Goal: Information Seeking & Learning: Learn about a topic

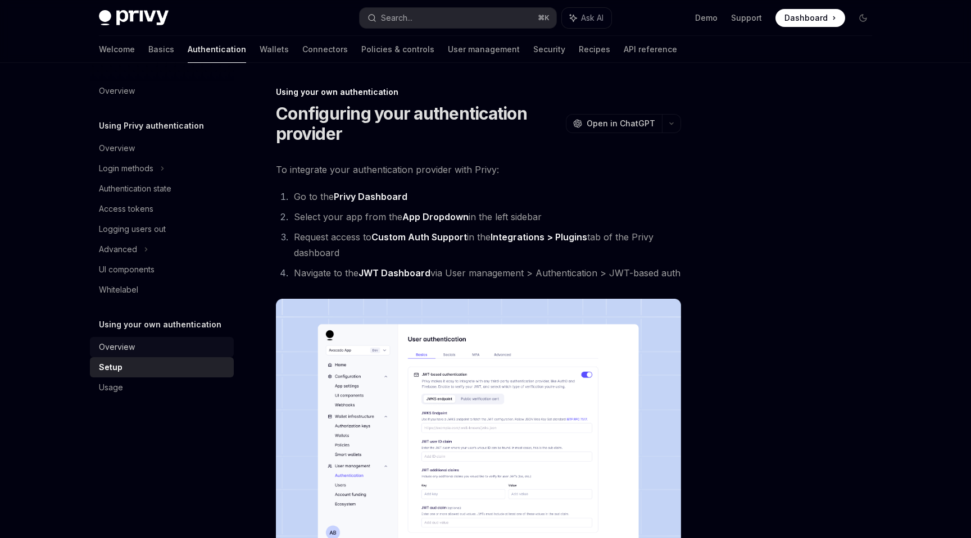
click at [193, 340] on link "Overview" at bounding box center [162, 347] width 144 height 20
click at [168, 347] on div "Overview" at bounding box center [163, 346] width 128 height 13
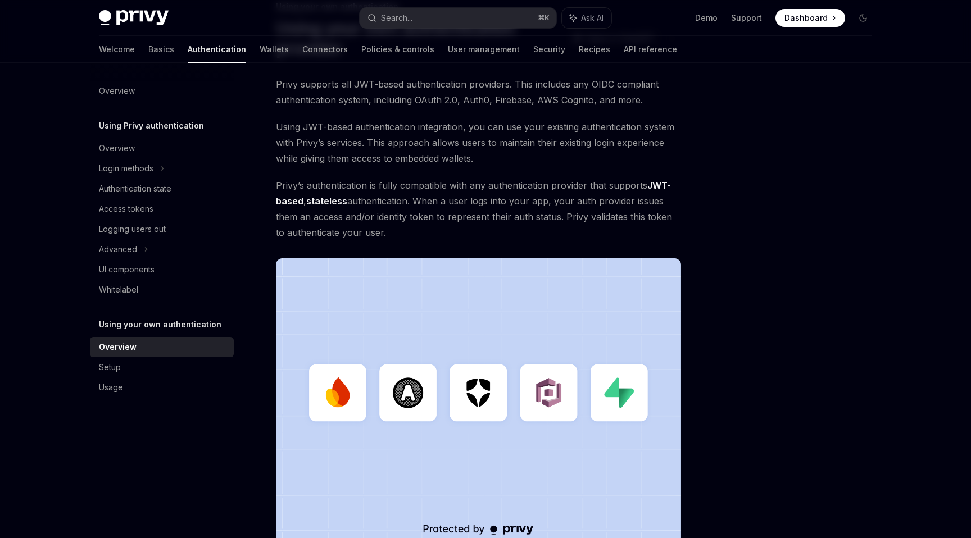
scroll to position [88, 0]
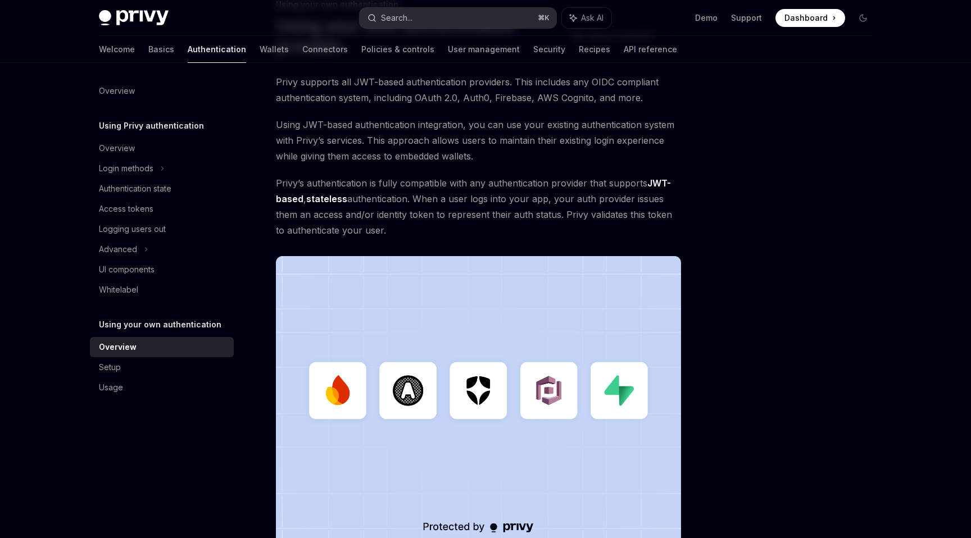
click at [450, 14] on button "Search... ⌘ K" at bounding box center [457, 18] width 197 height 20
type textarea "*"
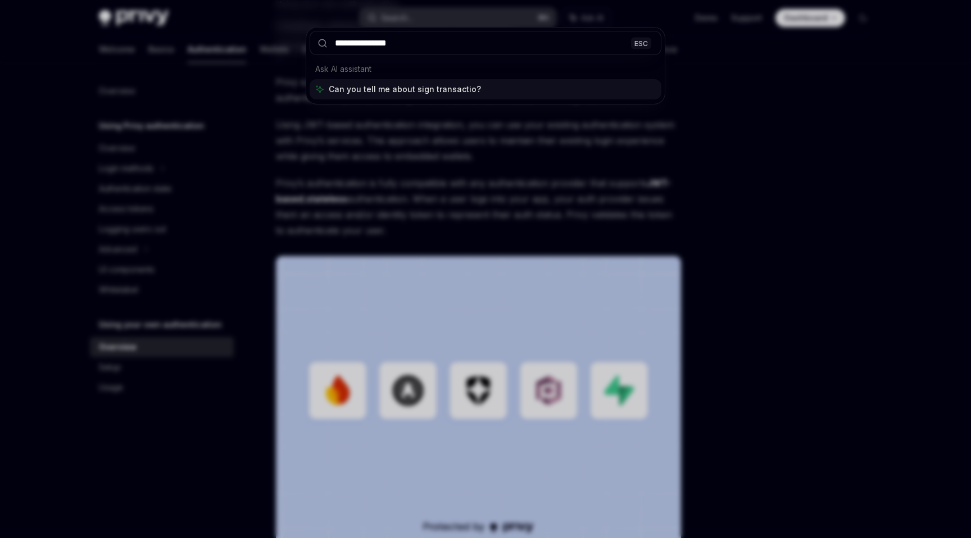
type input "**********"
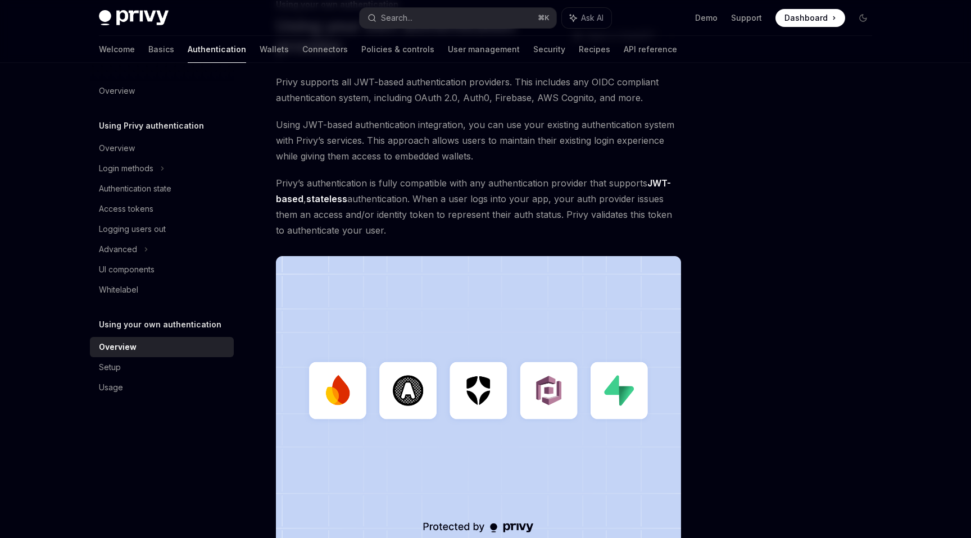
type textarea "*"
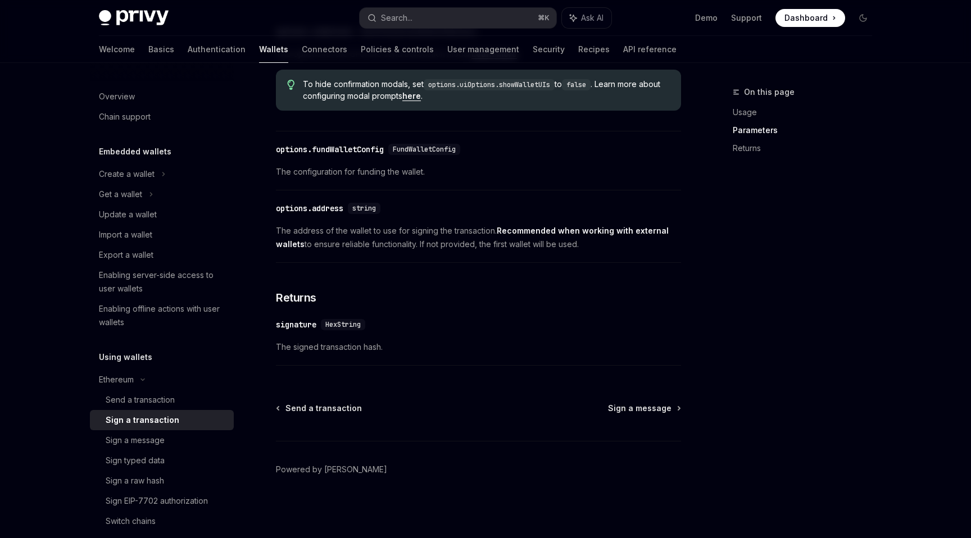
scroll to position [613, 0]
click at [471, 15] on button "Search... ⌘ K" at bounding box center [457, 18] width 197 height 20
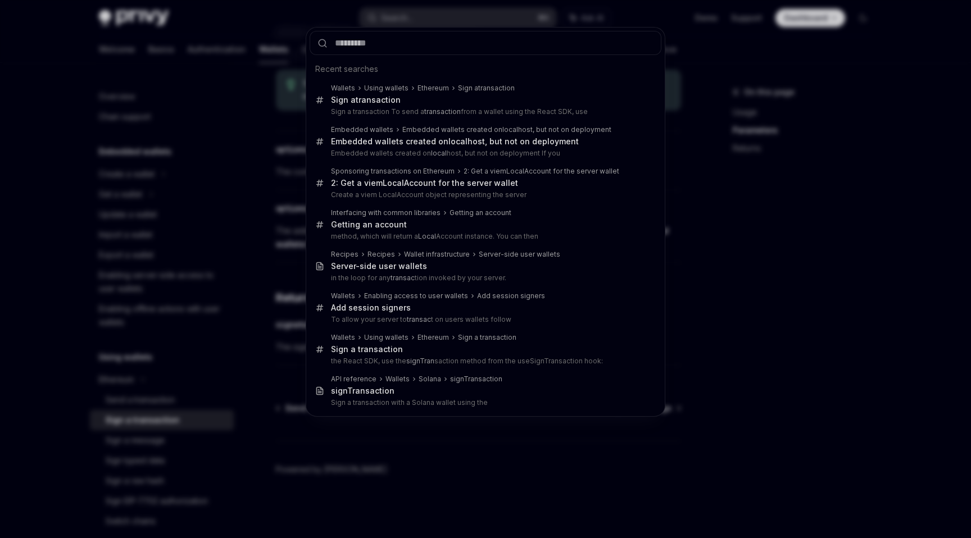
type input "*"
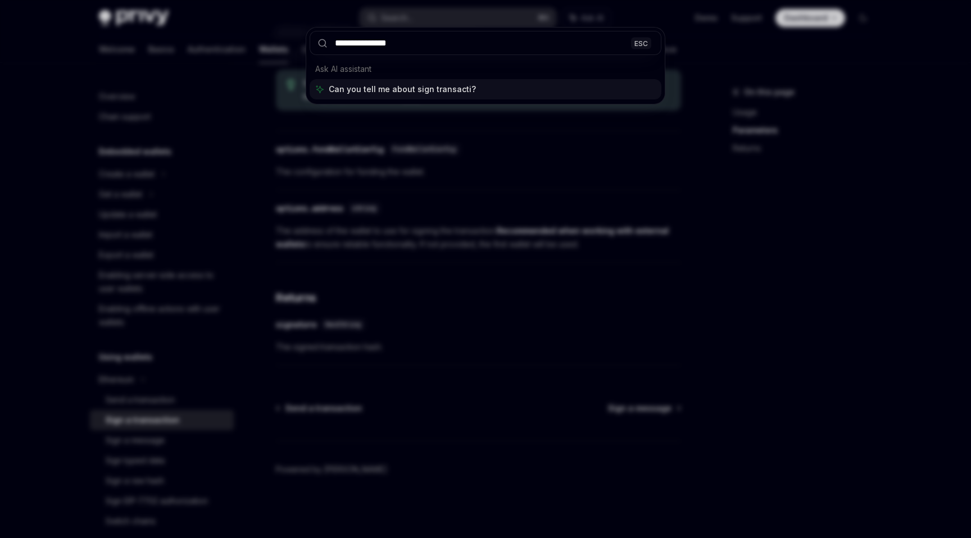
type input "**********"
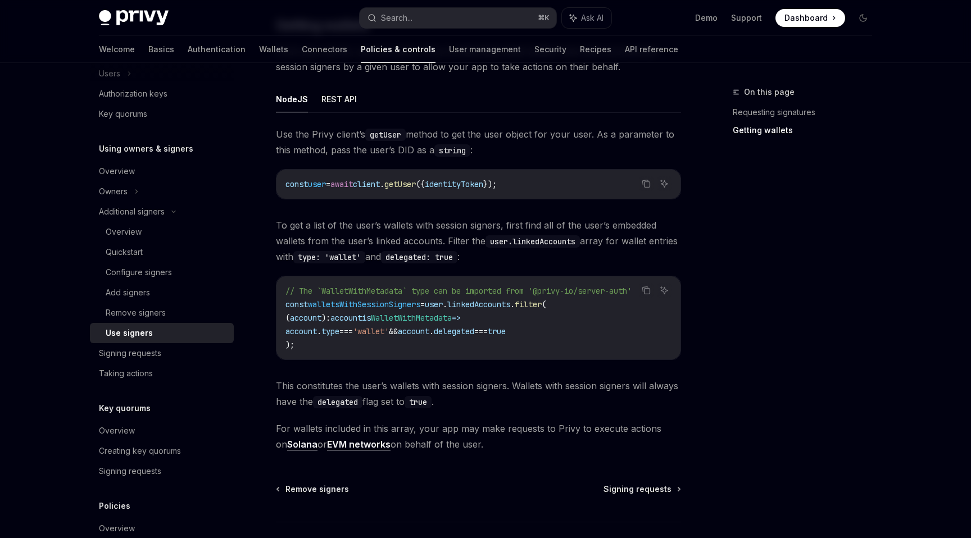
scroll to position [418, 0]
click at [171, 347] on div "Signing requests" at bounding box center [163, 353] width 128 height 13
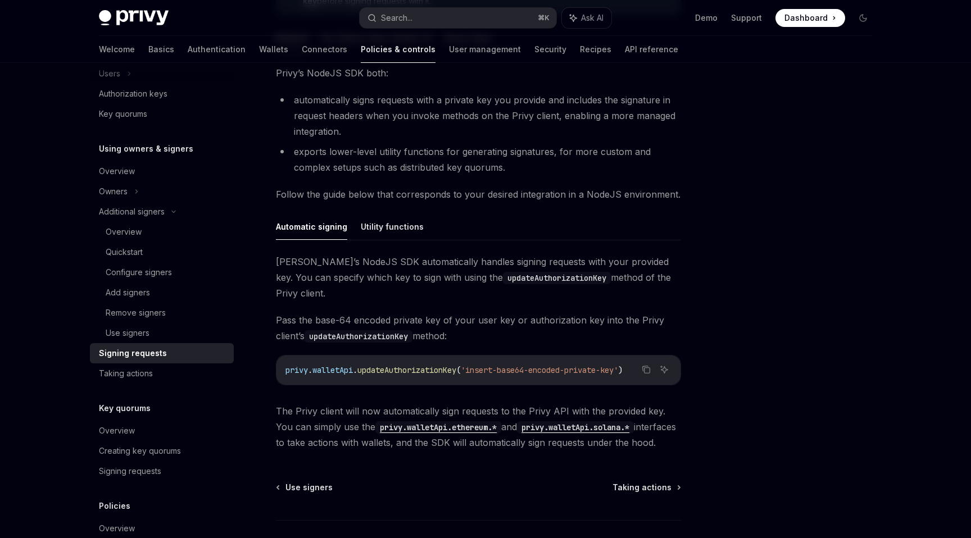
scroll to position [210, 0]
click at [643, 481] on span "Taking actions" at bounding box center [641, 486] width 59 height 11
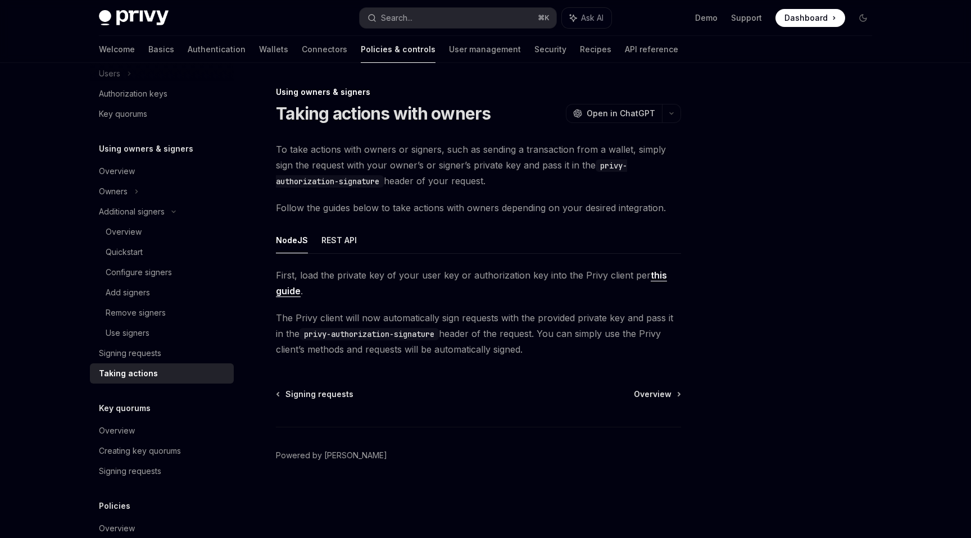
click at [652, 276] on link "this guide" at bounding box center [471, 284] width 391 height 28
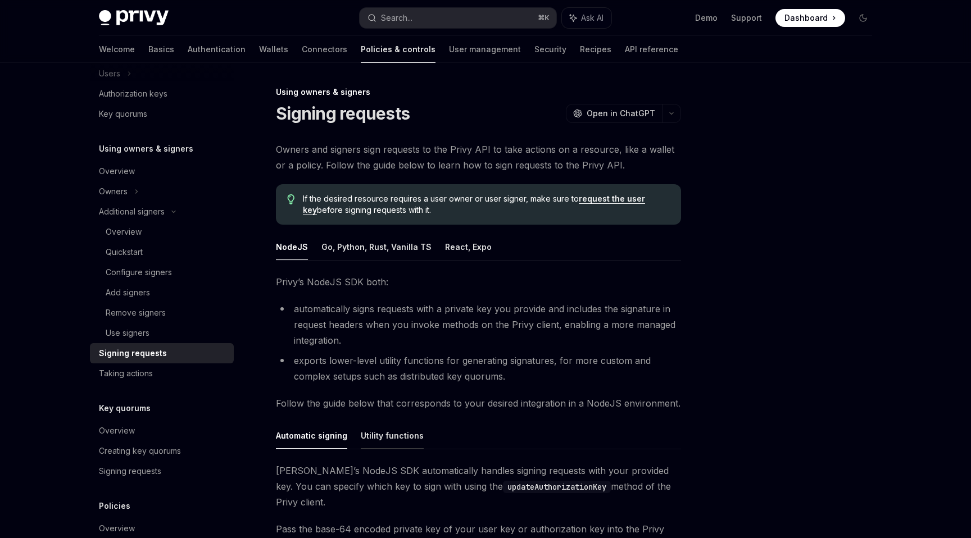
click at [384, 429] on button "Utility functions" at bounding box center [392, 435] width 63 height 26
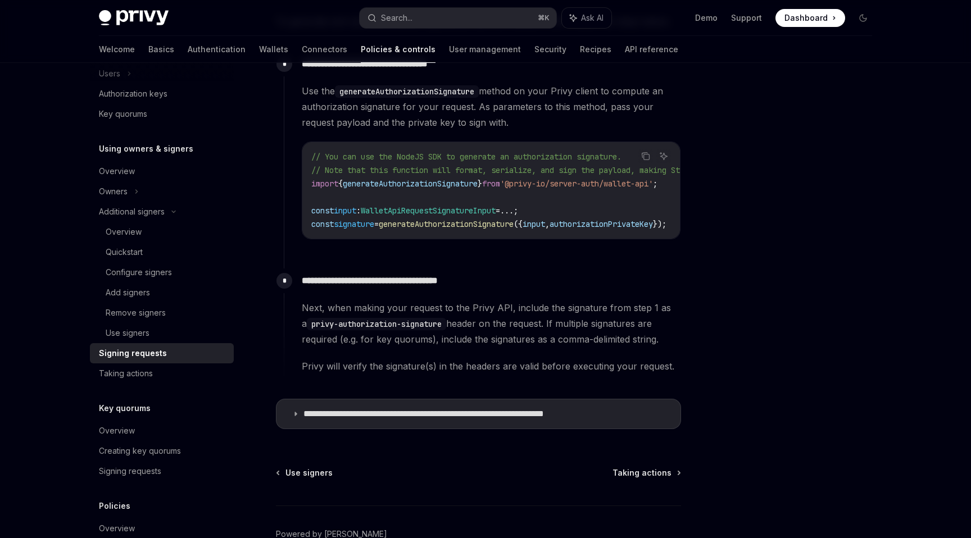
scroll to position [539, 0]
click at [470, 420] on p "**********" at bounding box center [458, 414] width 311 height 11
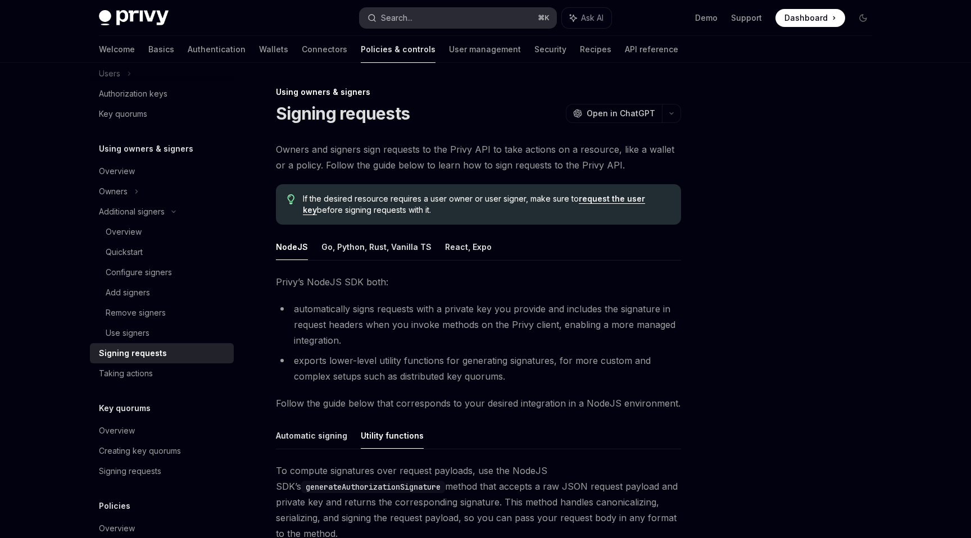
click at [425, 18] on button "Search... ⌘ K" at bounding box center [457, 18] width 197 height 20
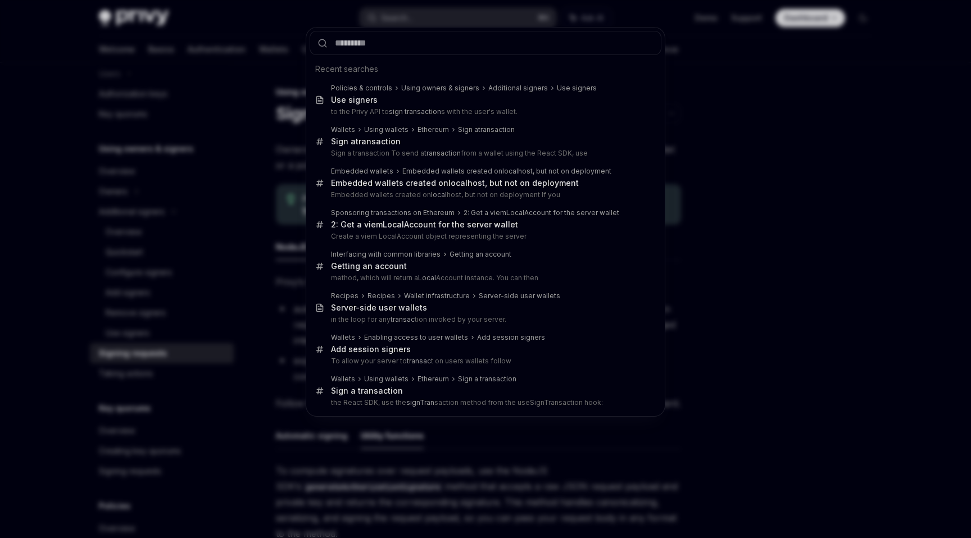
click at [238, 263] on div "Recent searches Policies & controls Using owners & signers Additional signers U…" at bounding box center [485, 269] width 971 height 538
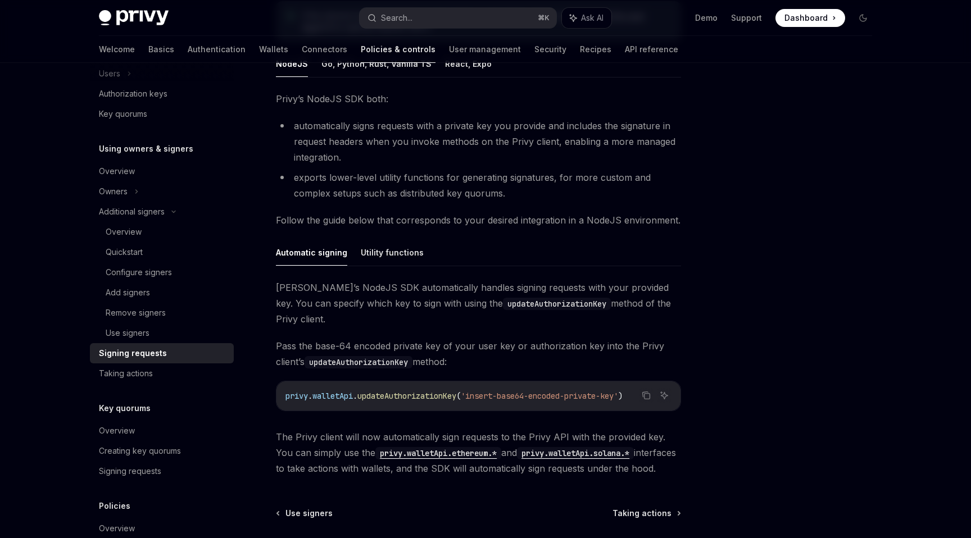
scroll to position [210, 0]
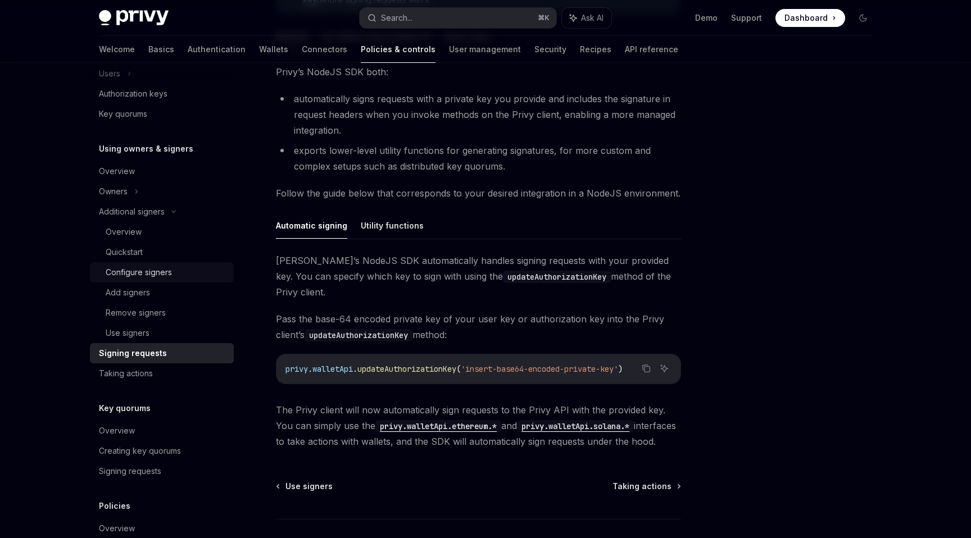
click at [139, 269] on div "Configure signers" at bounding box center [139, 272] width 66 height 13
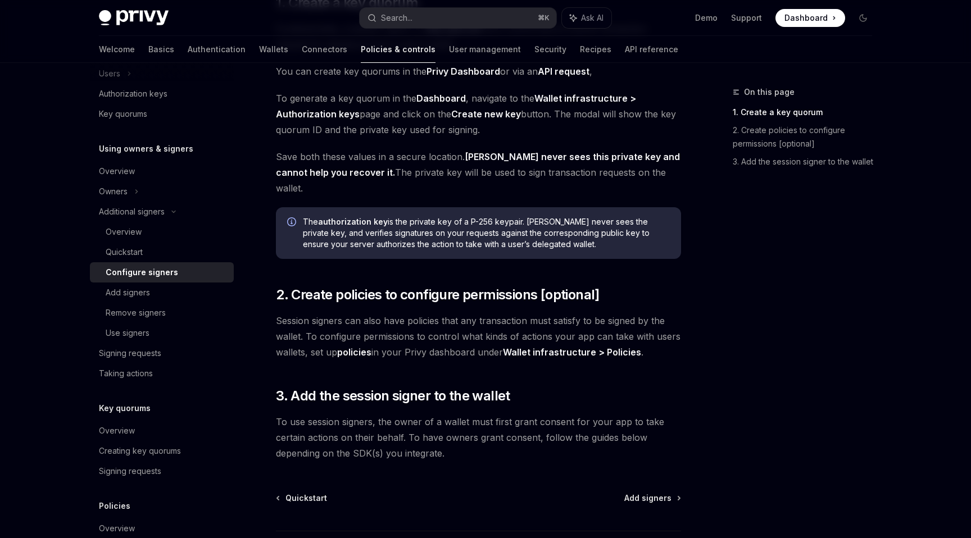
scroll to position [213, 0]
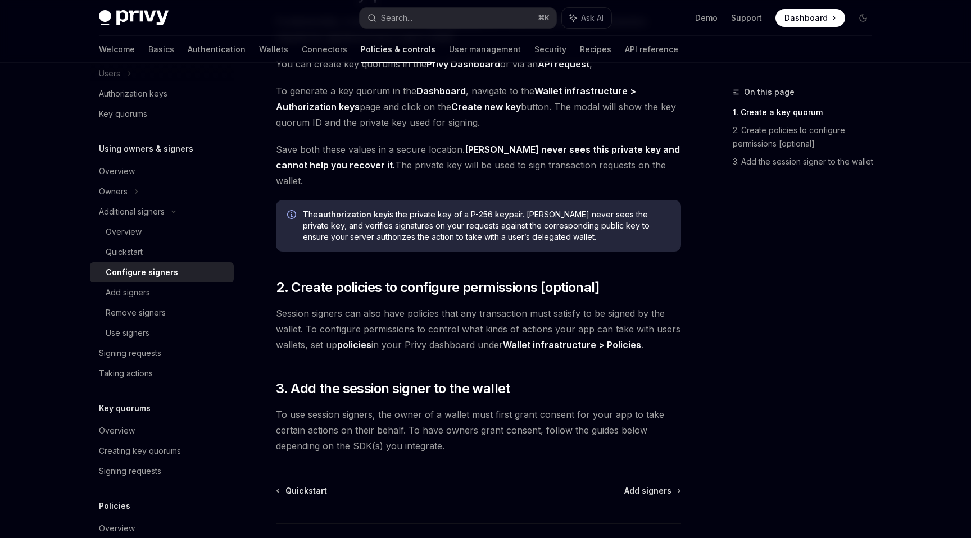
click at [356, 339] on link "policies" at bounding box center [354, 345] width 34 height 12
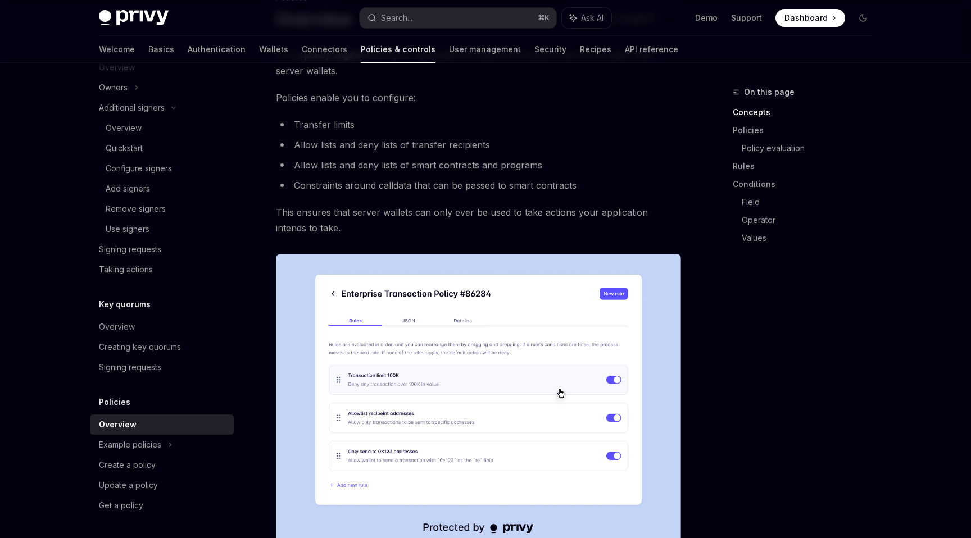
scroll to position [95, 0]
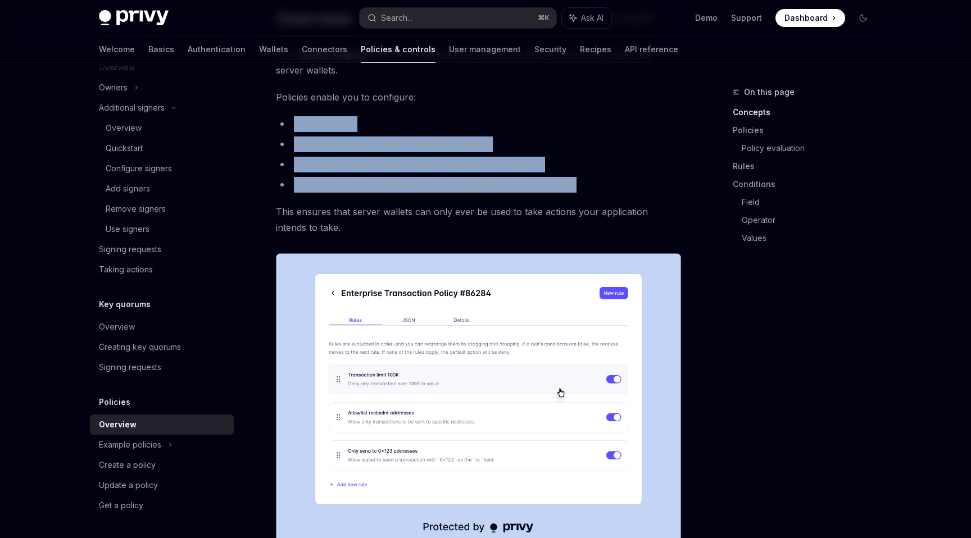
drag, startPoint x: 577, startPoint y: 192, endPoint x: 307, endPoint y: 115, distance: 281.4
copy ul "Transfer limits Allow lists and deny lists of transfer recipients Allow lists a…"
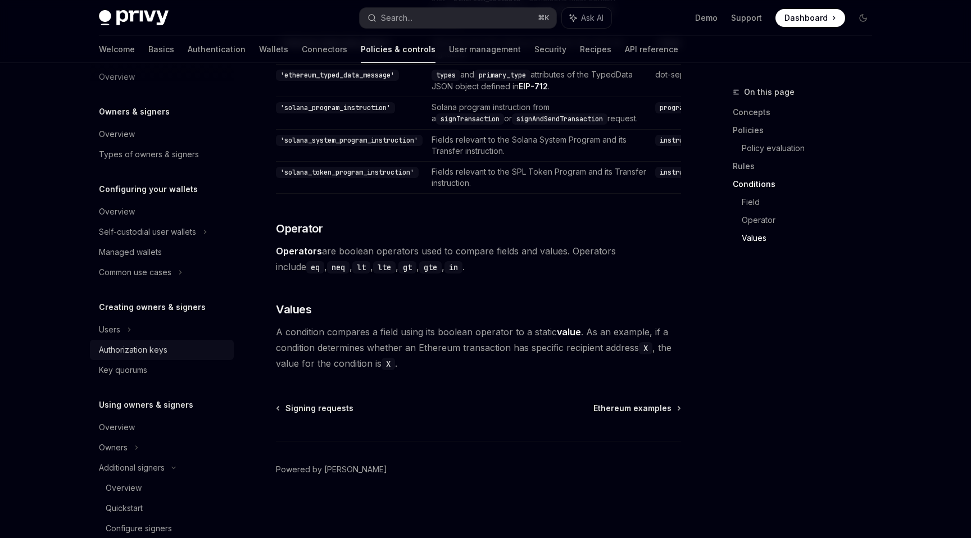
scroll to position [13, 0]
click at [162, 269] on div "Common use cases" at bounding box center [135, 272] width 72 height 13
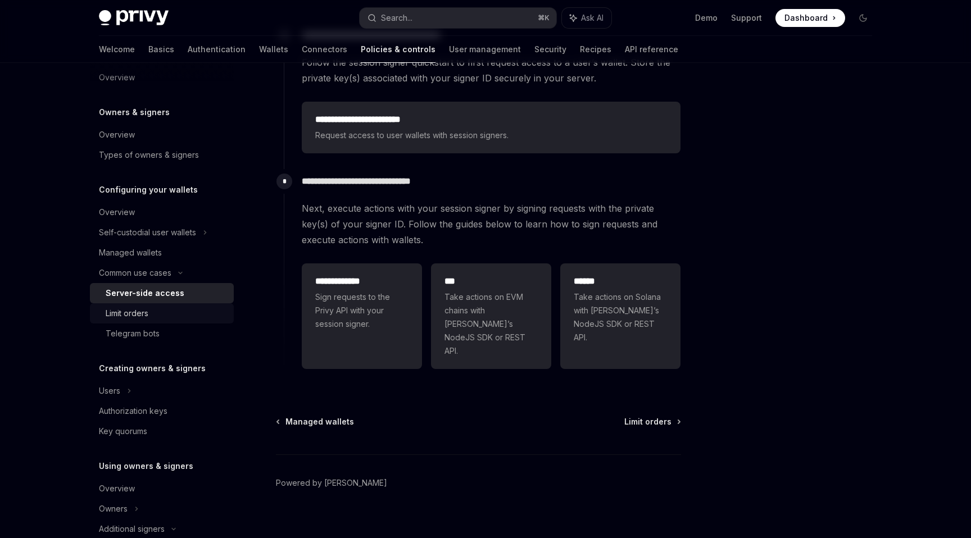
scroll to position [12, 0]
click at [180, 256] on div "Managed wallets" at bounding box center [163, 254] width 128 height 13
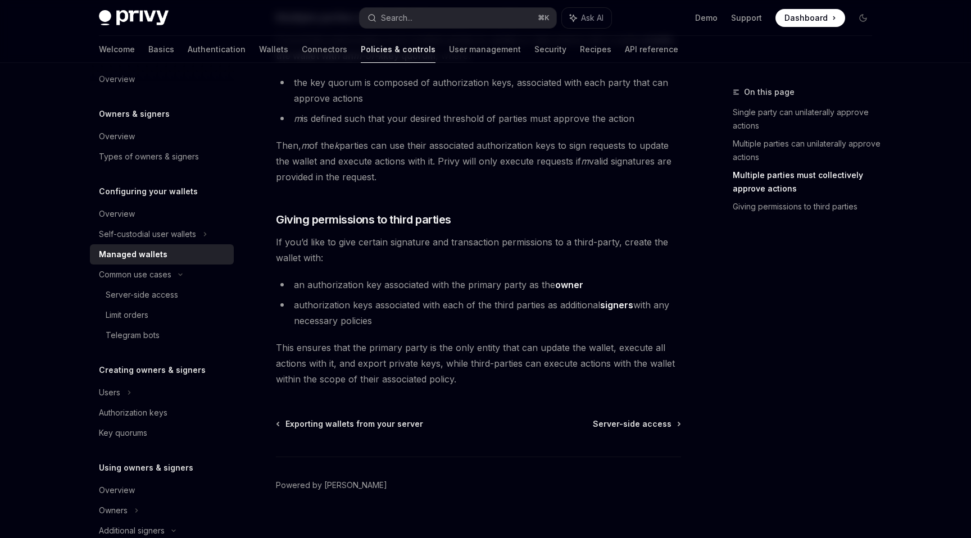
scroll to position [500, 0]
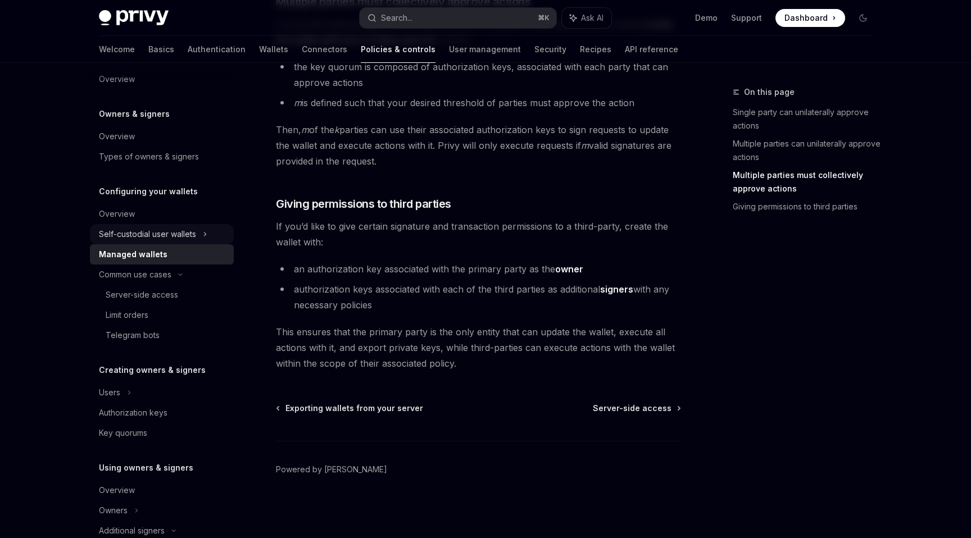
click at [168, 234] on div "Self-custodial user wallets" at bounding box center [147, 233] width 97 height 13
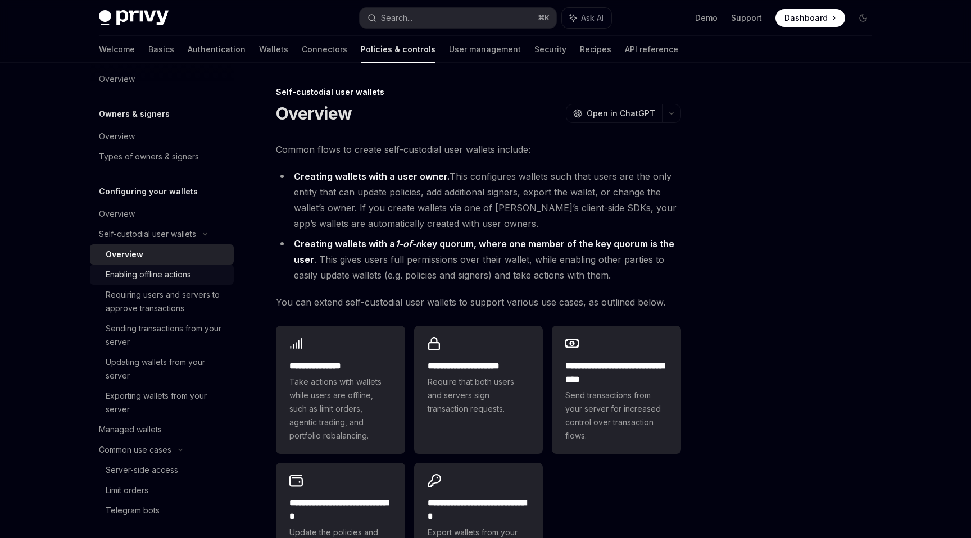
click at [174, 277] on div "Enabling offline actions" at bounding box center [148, 274] width 85 height 13
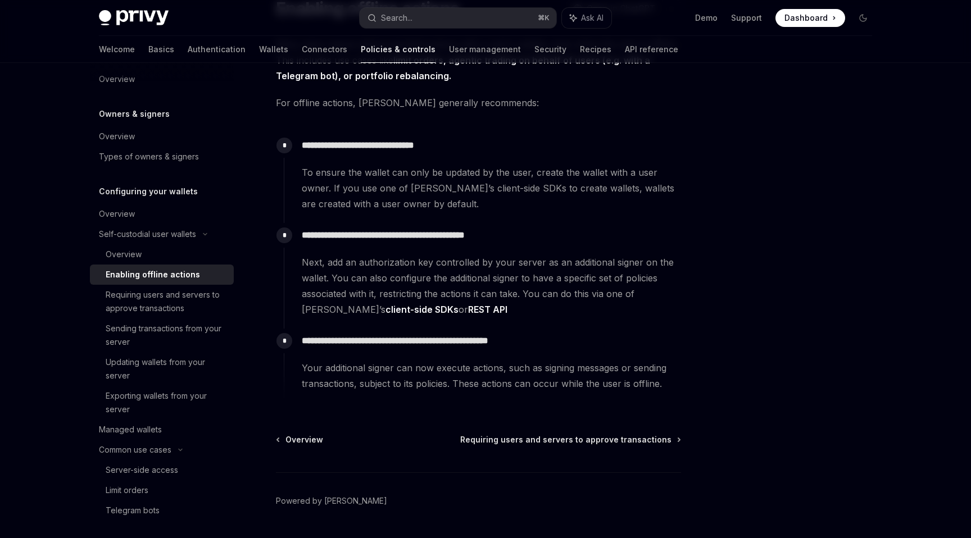
scroll to position [106, 0]
click at [191, 300] on div "Requiring users and servers to approve transactions" at bounding box center [166, 301] width 121 height 27
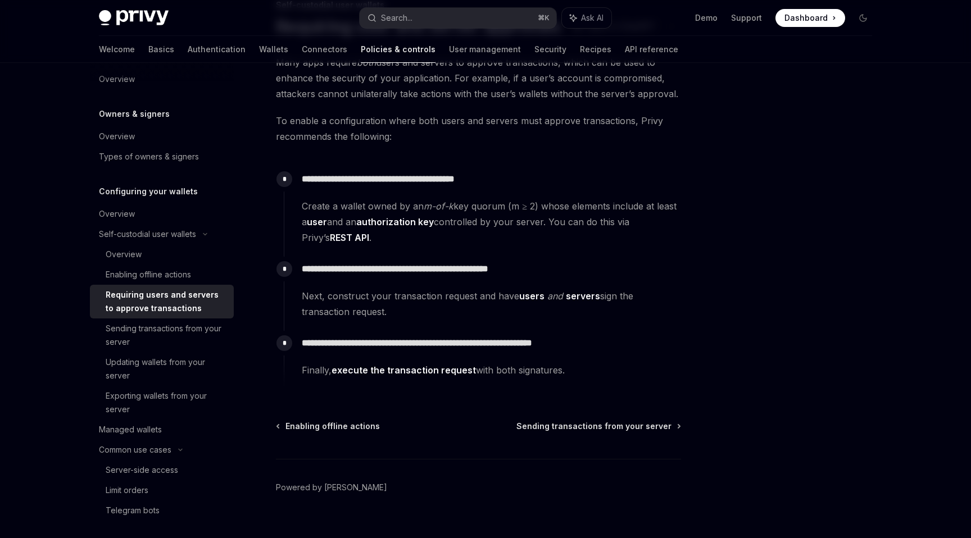
scroll to position [100, 0]
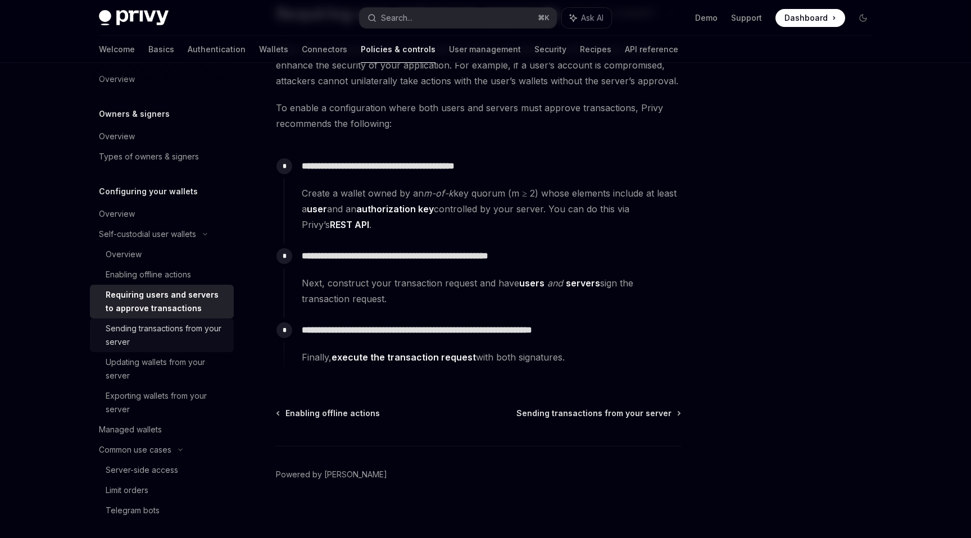
click at [167, 331] on div "Sending transactions from your server" at bounding box center [166, 335] width 121 height 27
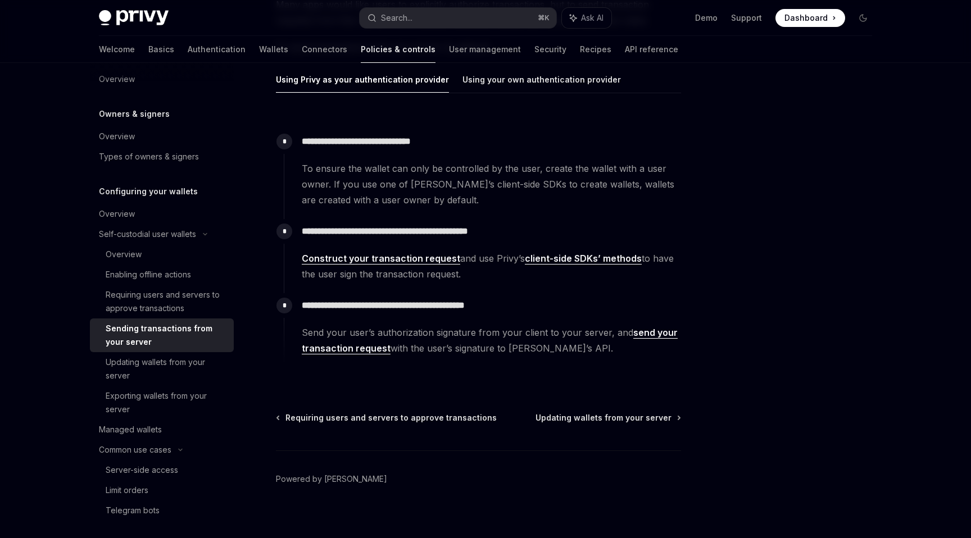
scroll to position [168, 0]
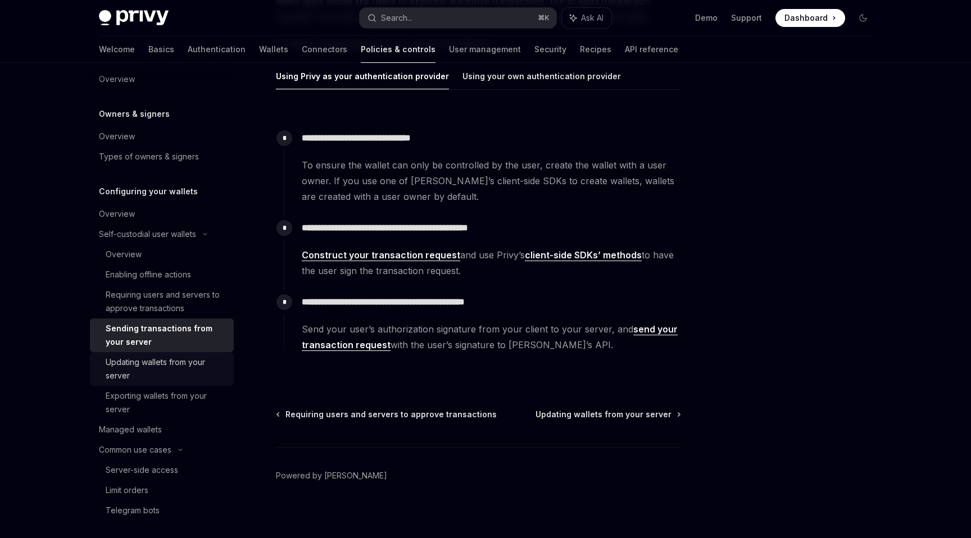
click at [185, 362] on div "Updating wallets from your server" at bounding box center [166, 369] width 121 height 27
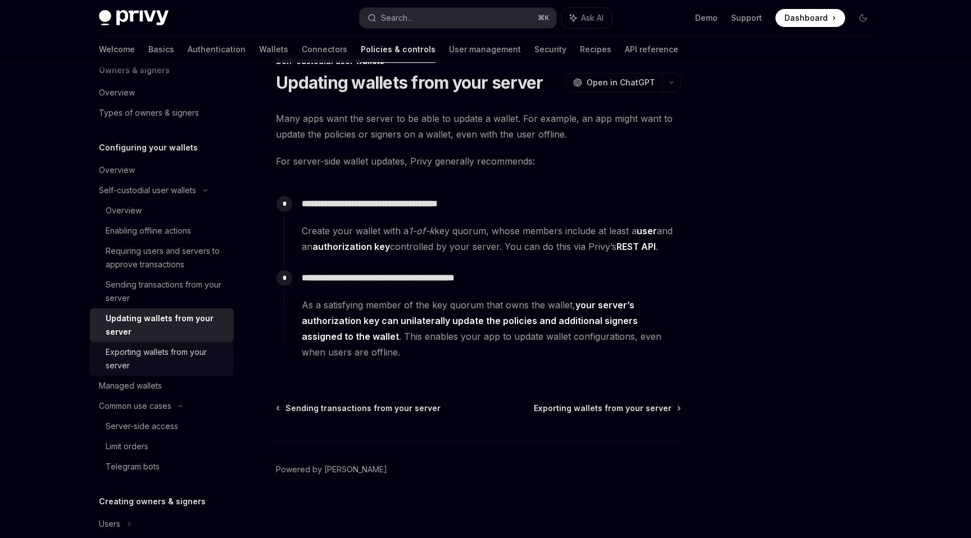
scroll to position [57, 0]
click at [169, 364] on div "Exporting wallets from your server" at bounding box center [166, 357] width 121 height 27
type textarea "*"
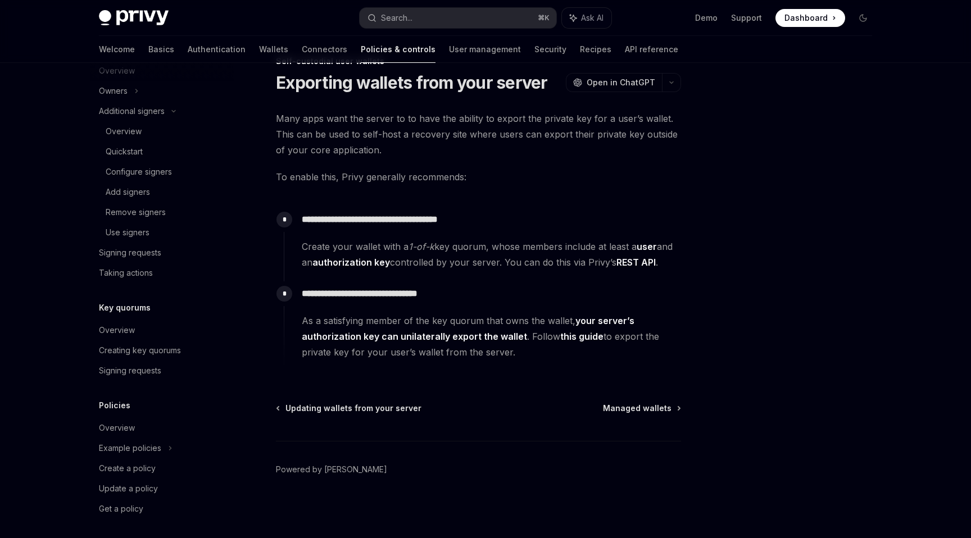
scroll to position [610, 0]
click at [406, 20] on div "Search..." at bounding box center [396, 17] width 31 height 13
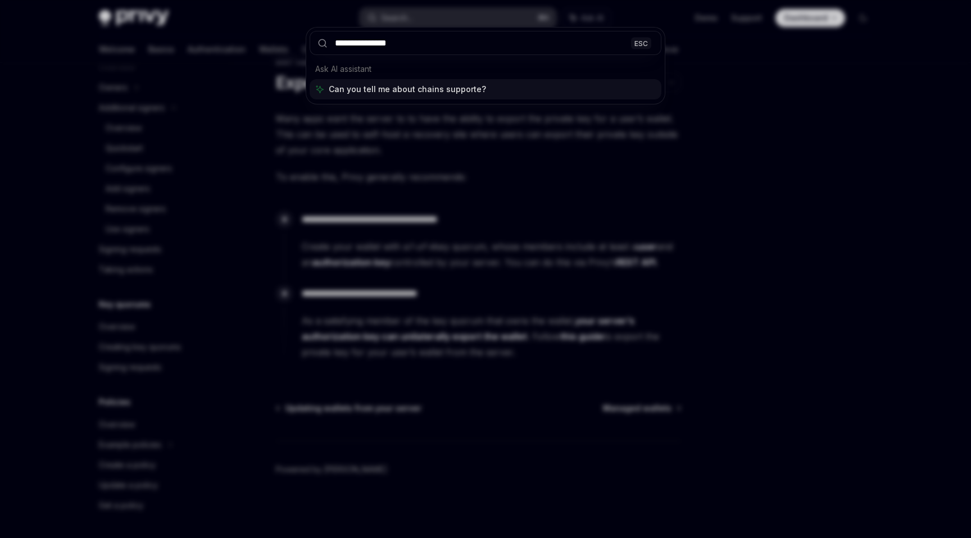
type input "**********"
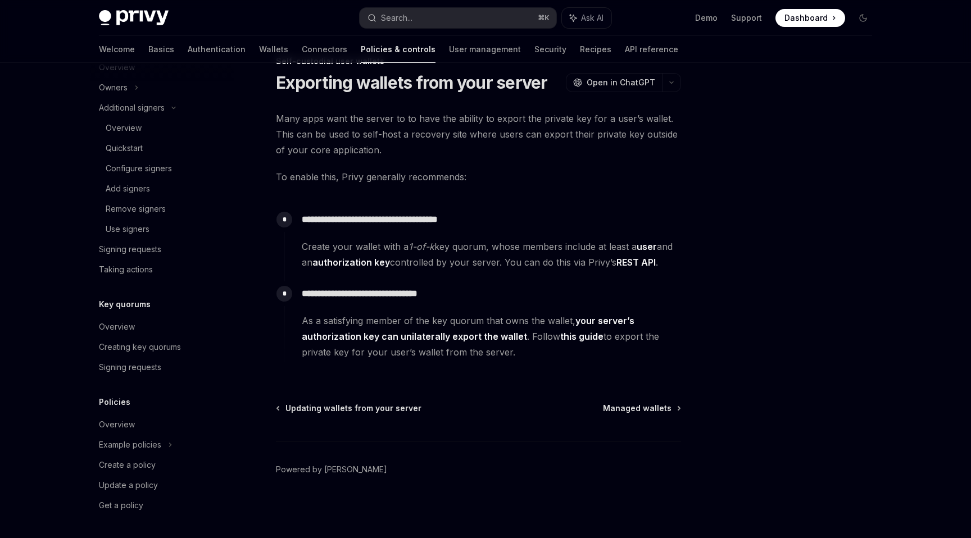
scroll to position [168, 0]
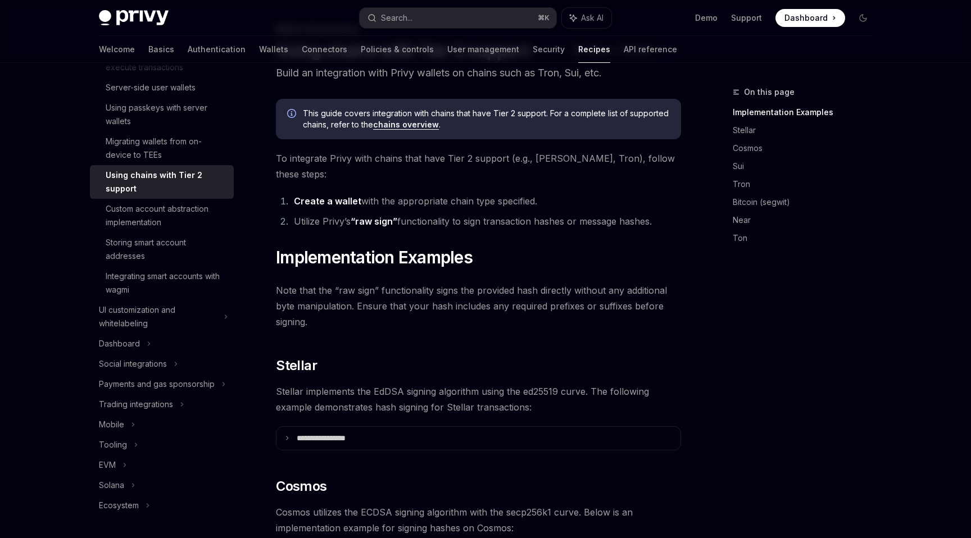
click at [423, 127] on link "chains overview" at bounding box center [406, 125] width 66 height 10
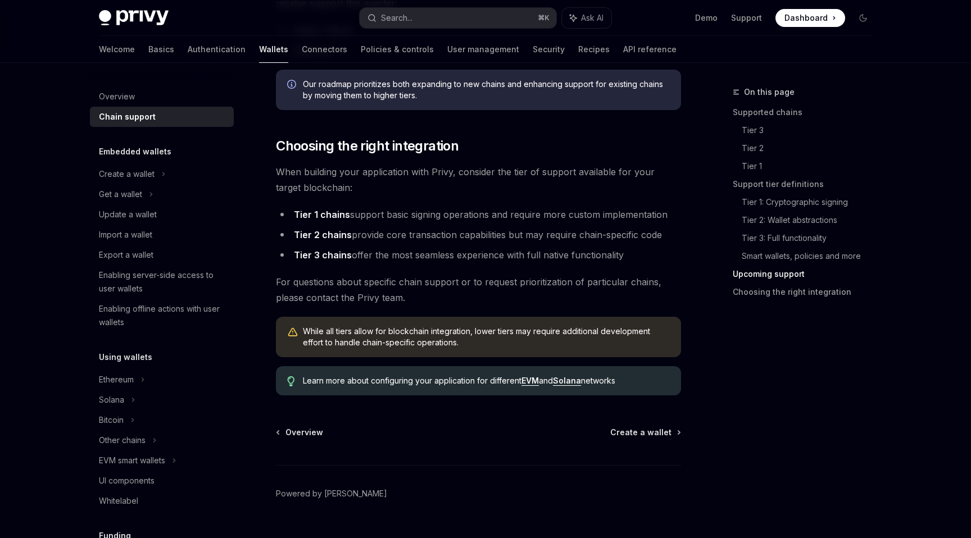
scroll to position [1345, 0]
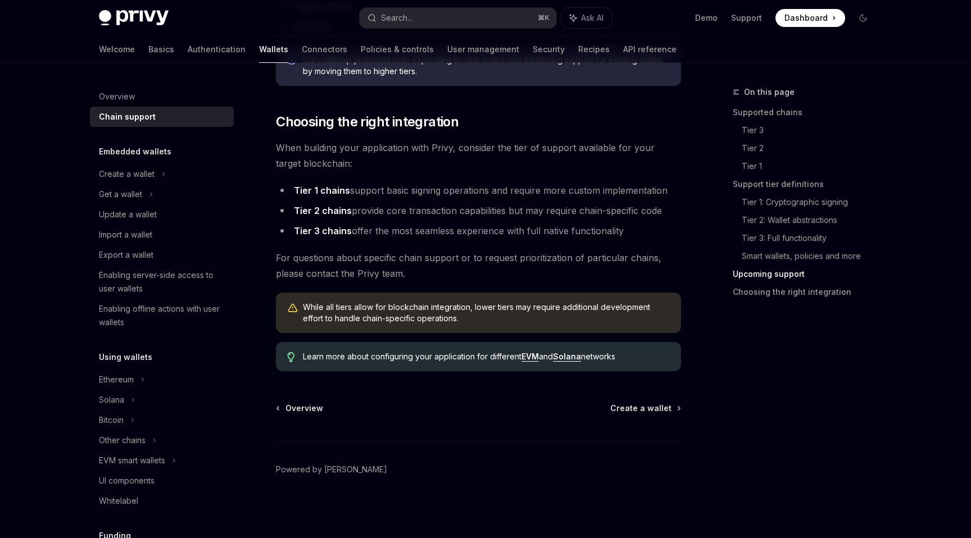
click at [533, 358] on link "EVM" at bounding box center [529, 357] width 17 height 10
type textarea "*"
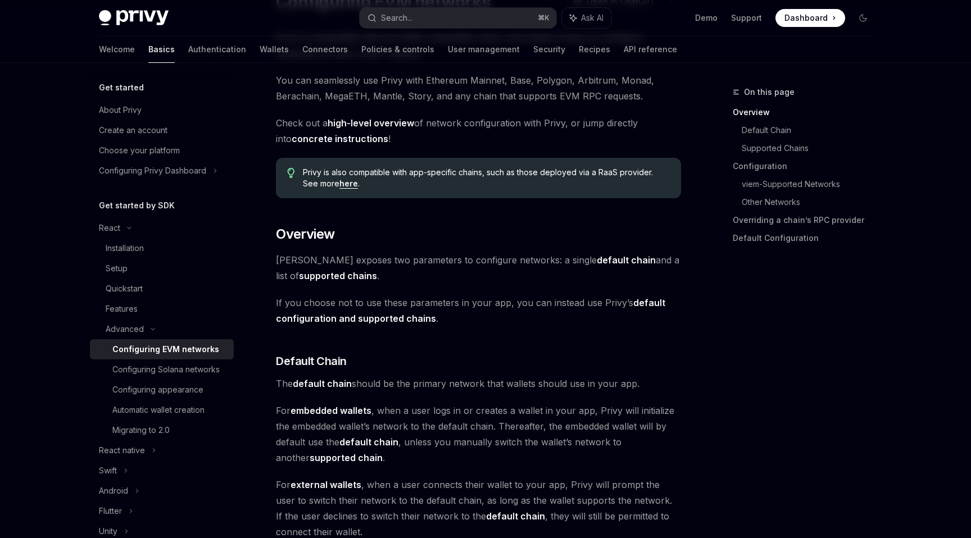
scroll to position [116, 0]
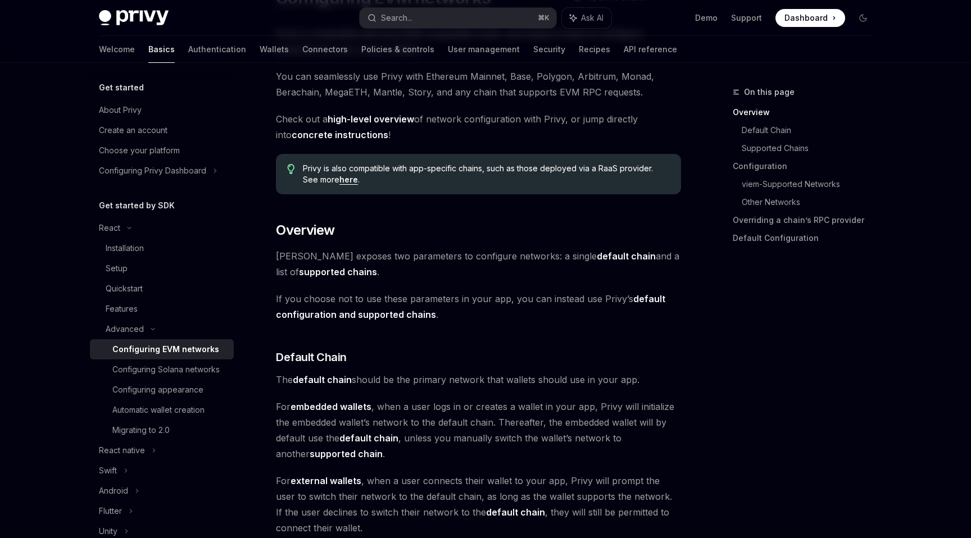
click at [339, 180] on link "here" at bounding box center [348, 180] width 19 height 10
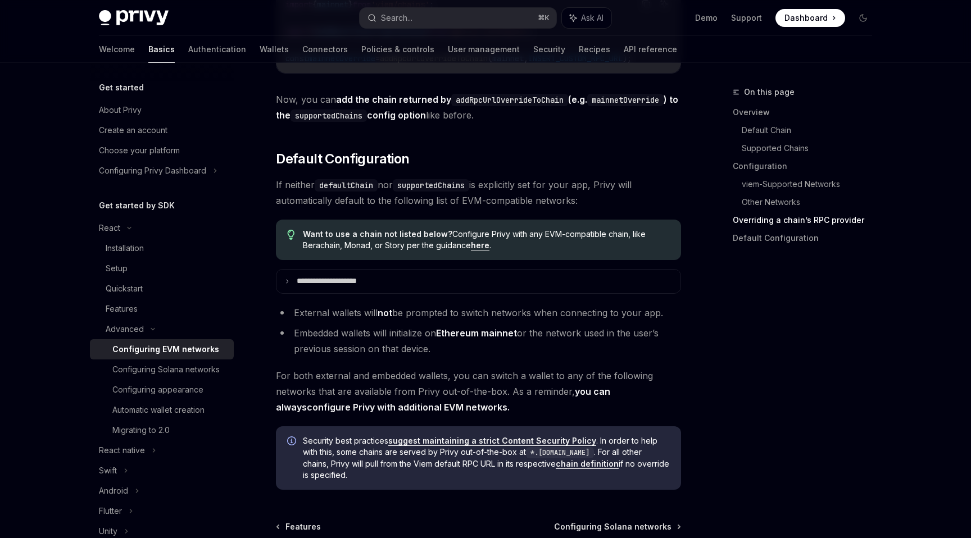
scroll to position [2716, 0]
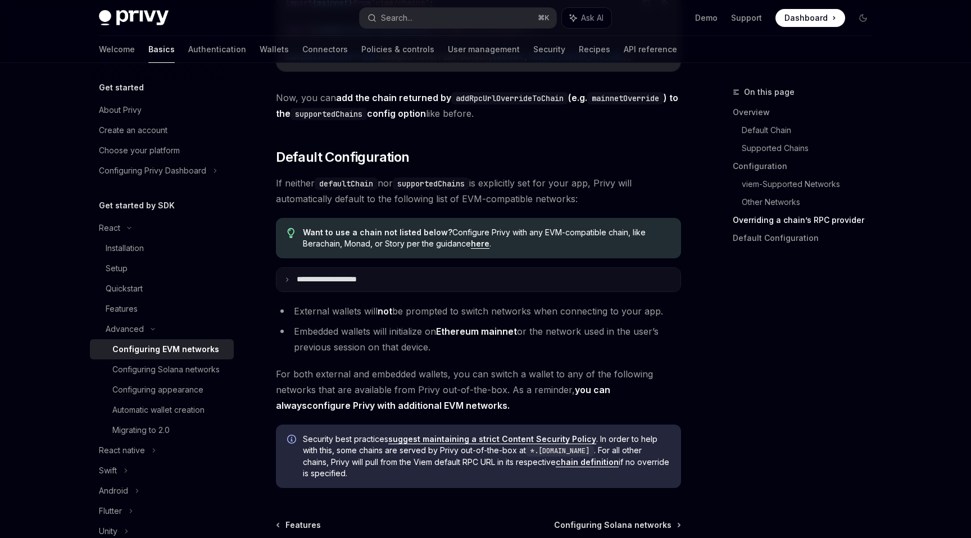
click at [339, 285] on p "**********" at bounding box center [339, 280] width 85 height 10
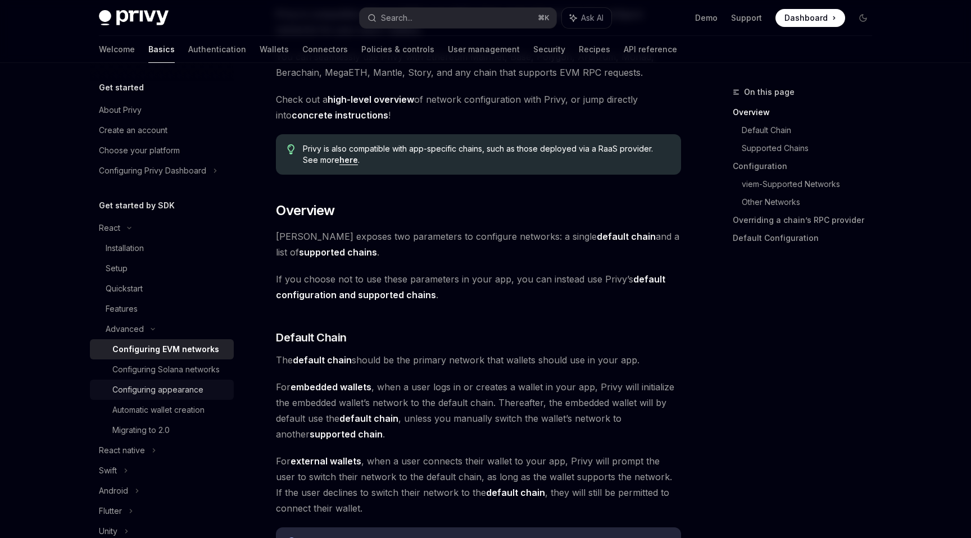
scroll to position [0, 0]
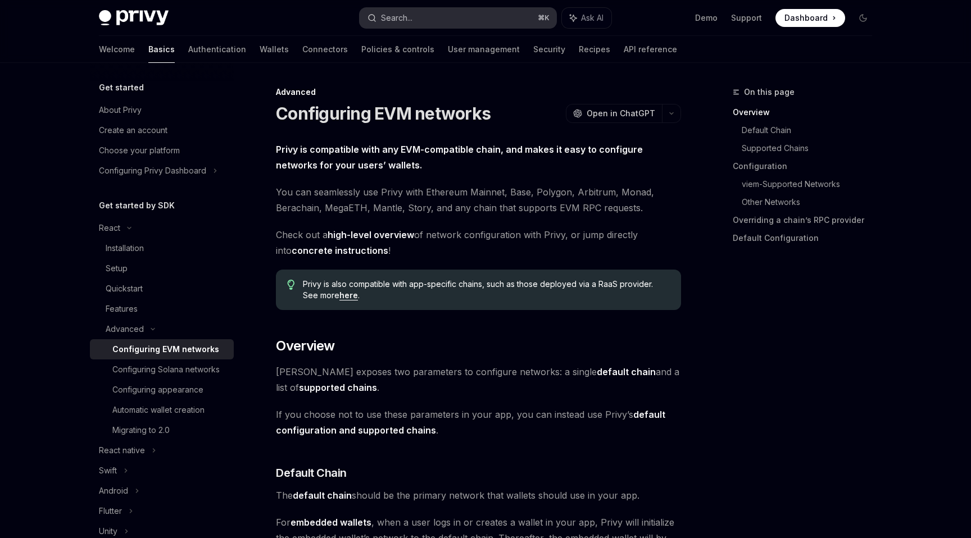
click at [409, 21] on div "Search..." at bounding box center [396, 17] width 31 height 13
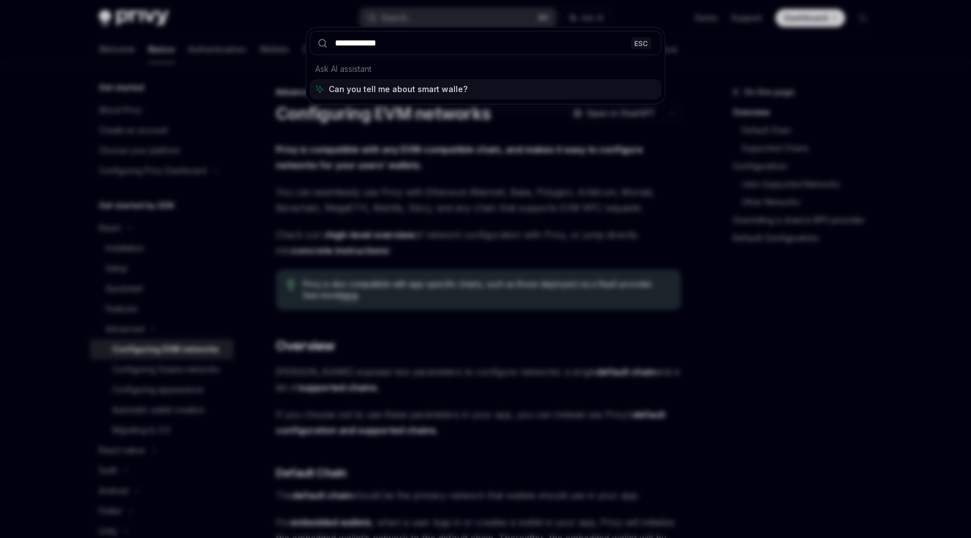
type input "**********"
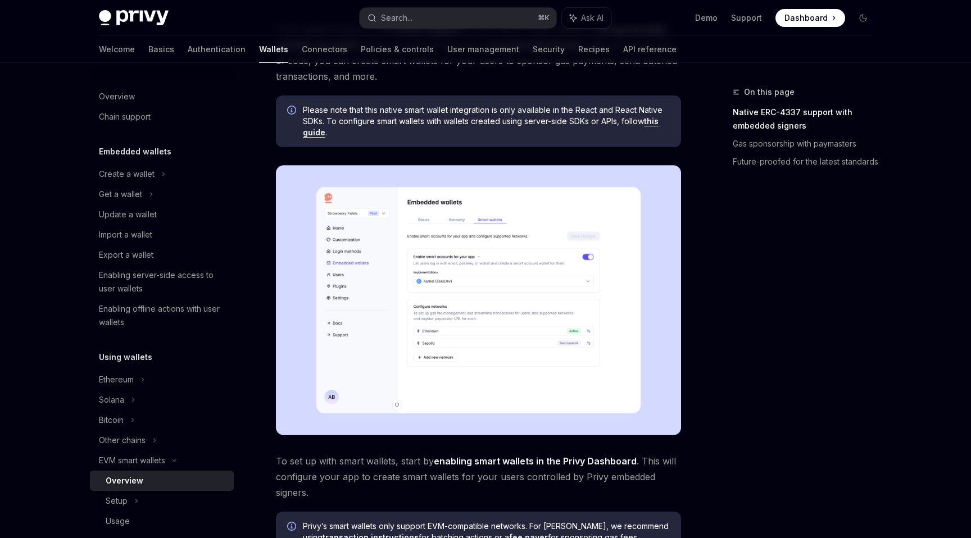
scroll to position [125, 0]
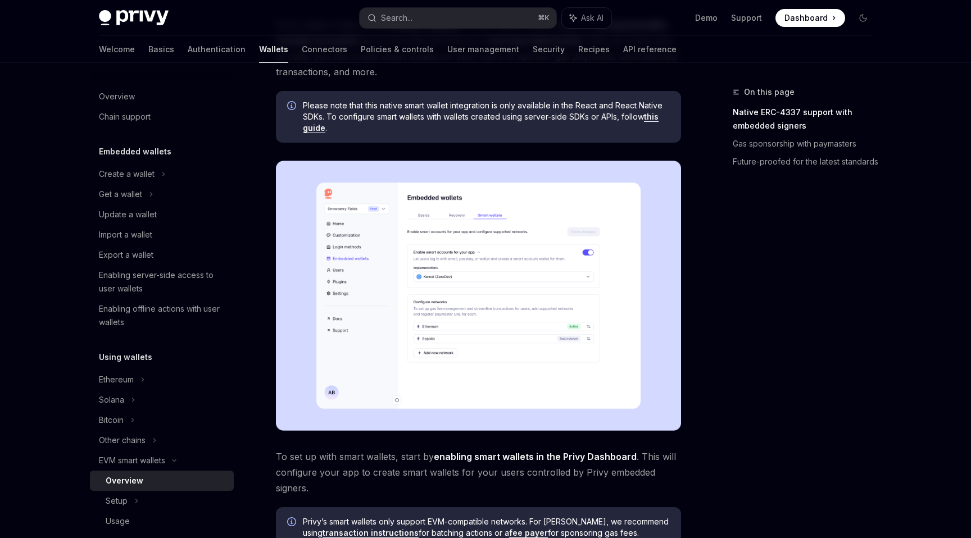
click at [658, 117] on link "this guide" at bounding box center [481, 122] width 356 height 21
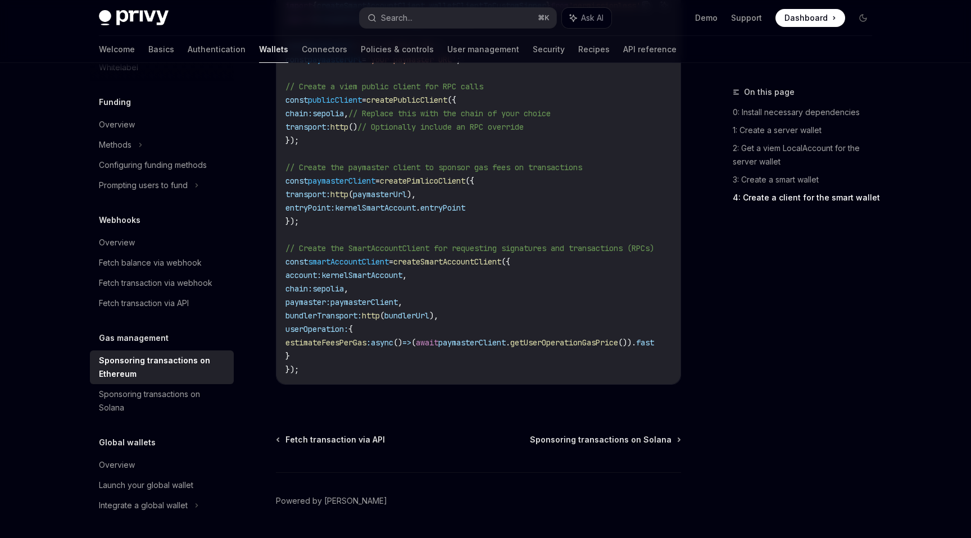
scroll to position [1410, 0]
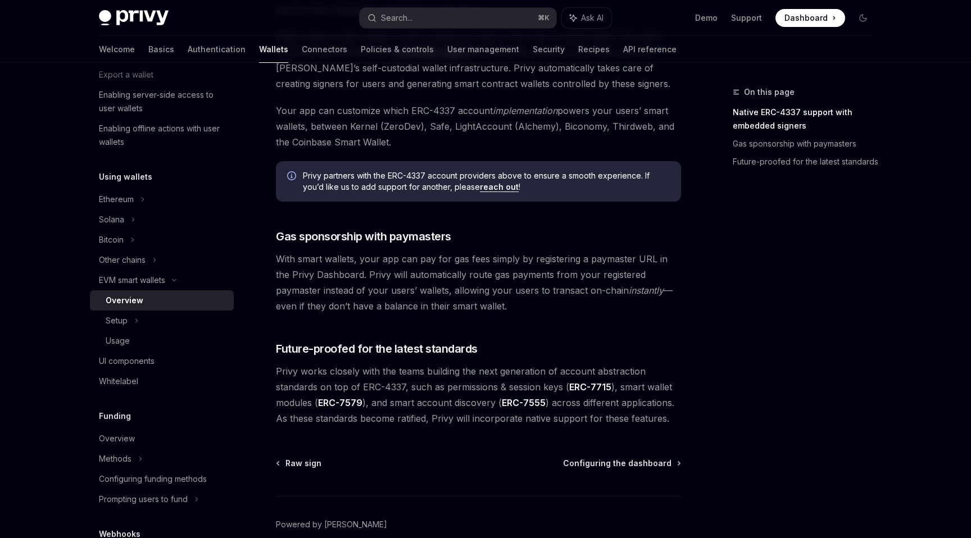
scroll to position [752, 0]
click at [145, 321] on div "Setup" at bounding box center [162, 321] width 144 height 20
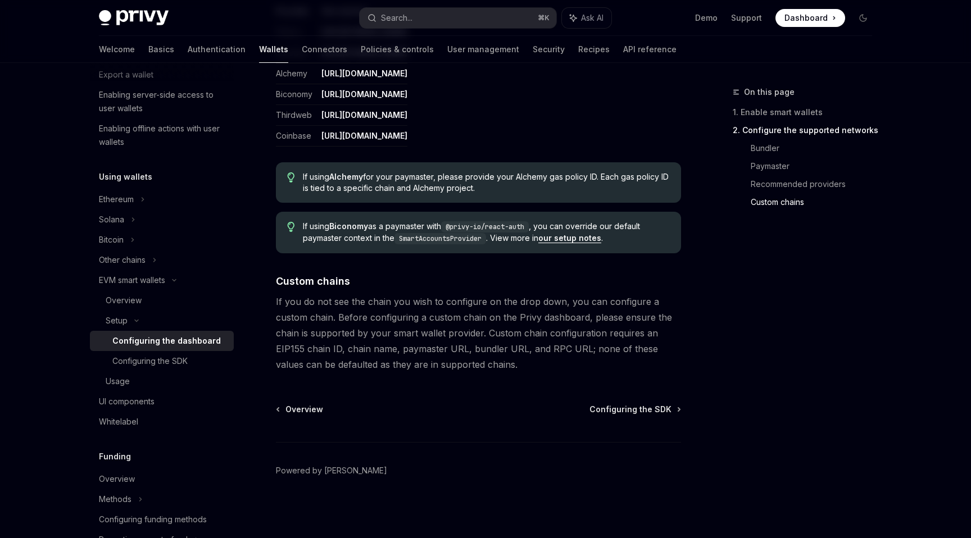
scroll to position [1463, 0]
click at [196, 360] on div "Configuring the SDK" at bounding box center [169, 360] width 115 height 13
type textarea "*"
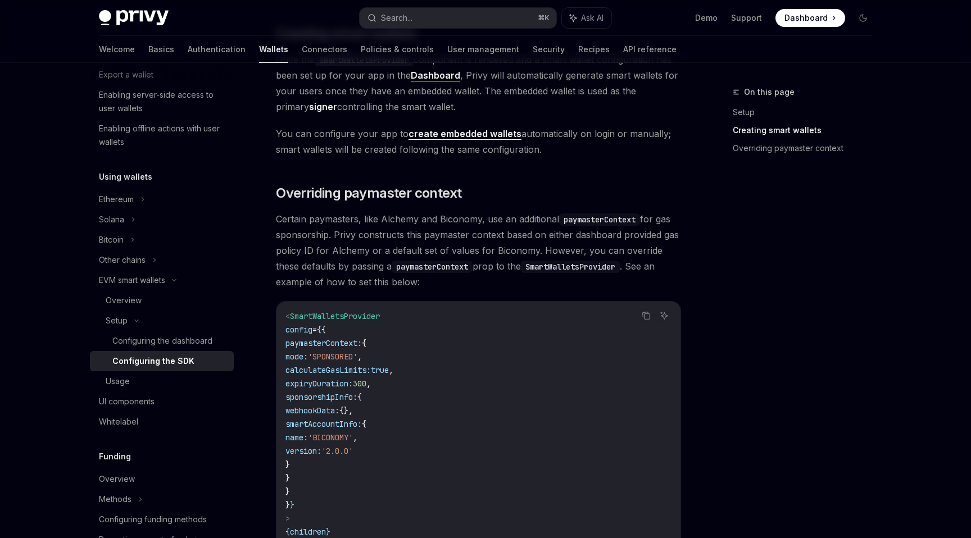
scroll to position [719, 0]
click at [165, 286] on div "EVM smart wallets" at bounding box center [132, 280] width 66 height 13
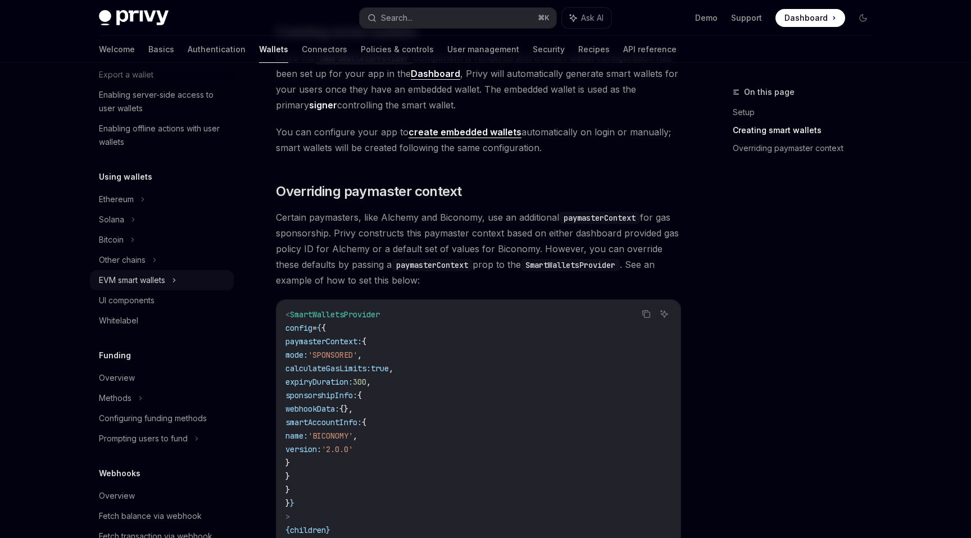
click at [165, 281] on div "EVM smart wallets" at bounding box center [132, 280] width 66 height 13
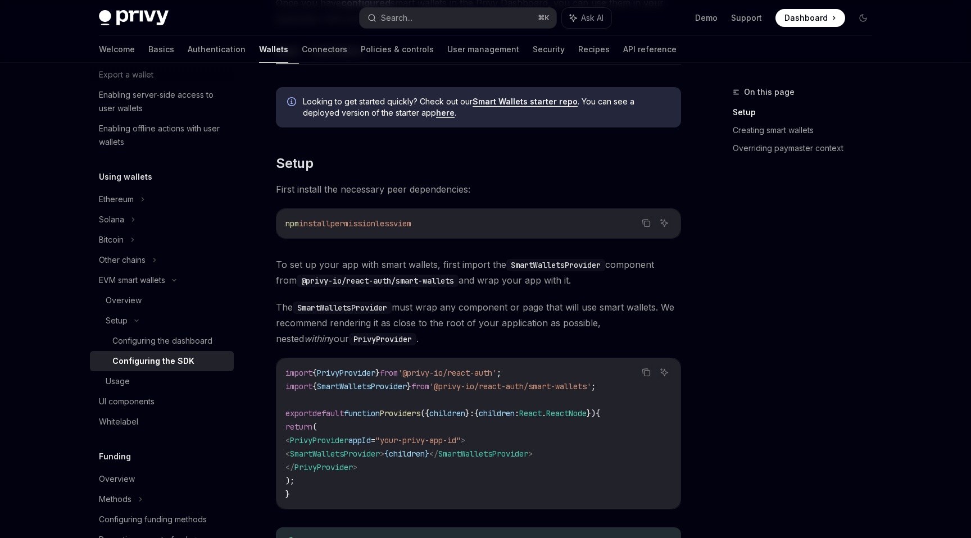
scroll to position [0, 0]
